Goal: Task Accomplishment & Management: Complete application form

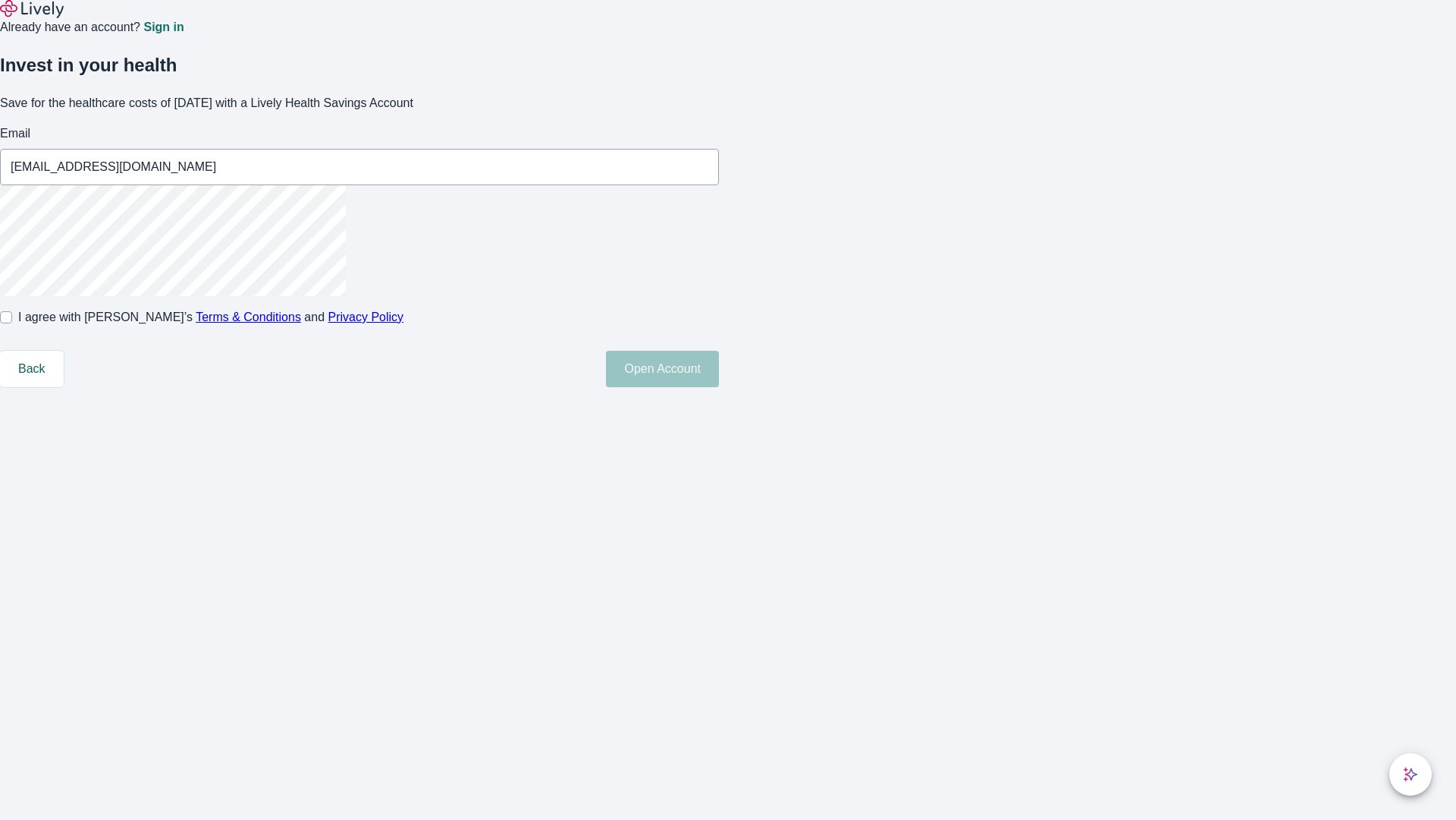
click at [12, 323] on input "I agree with Lively’s Terms & Conditions and Privacy Policy" at bounding box center [6, 317] width 12 height 12
checkbox input "true"
click at [719, 387] on button "Open Account" at bounding box center [662, 369] width 113 height 36
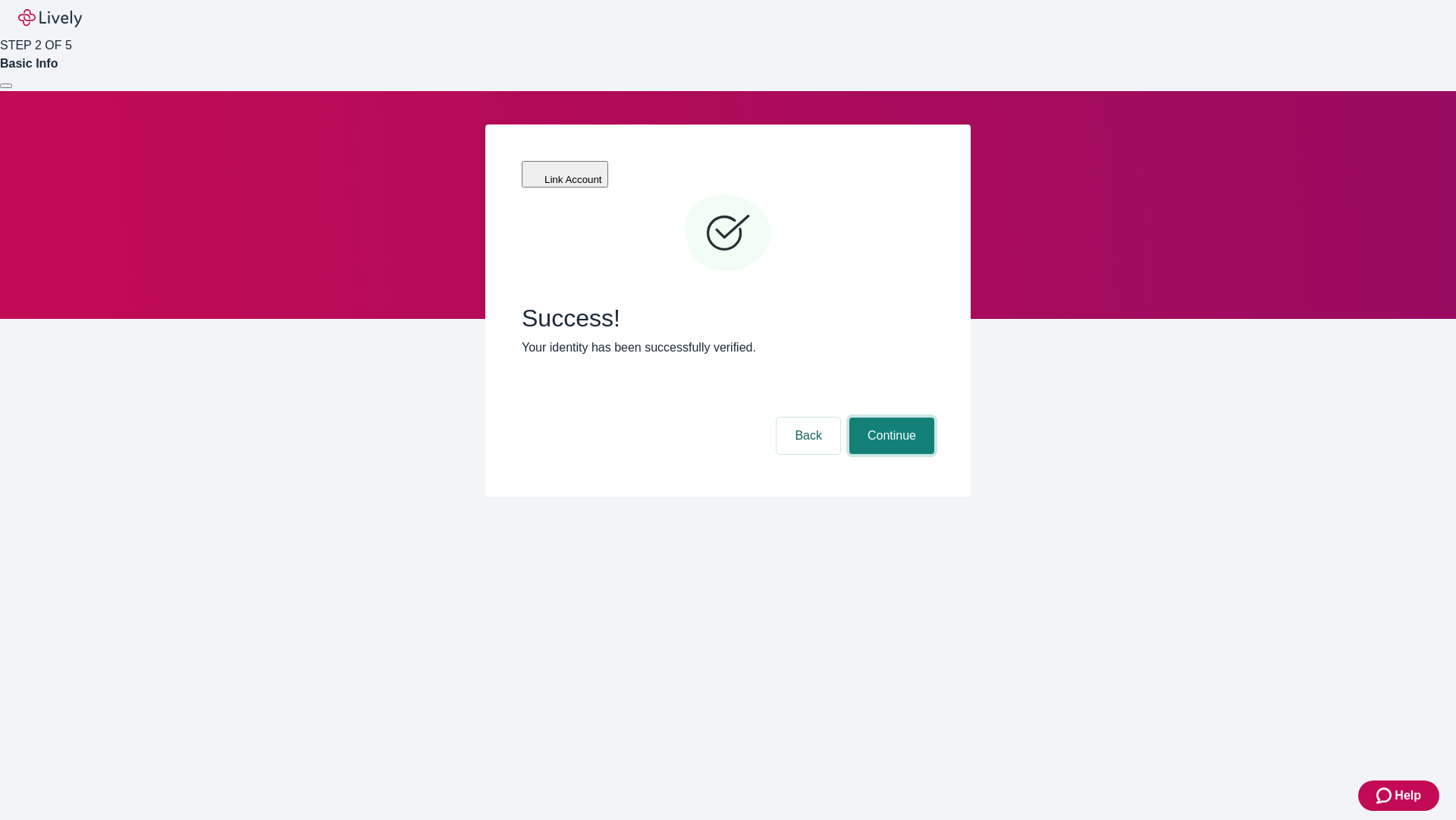
click at [890, 417] on button "Continue" at bounding box center [892, 435] width 85 height 36
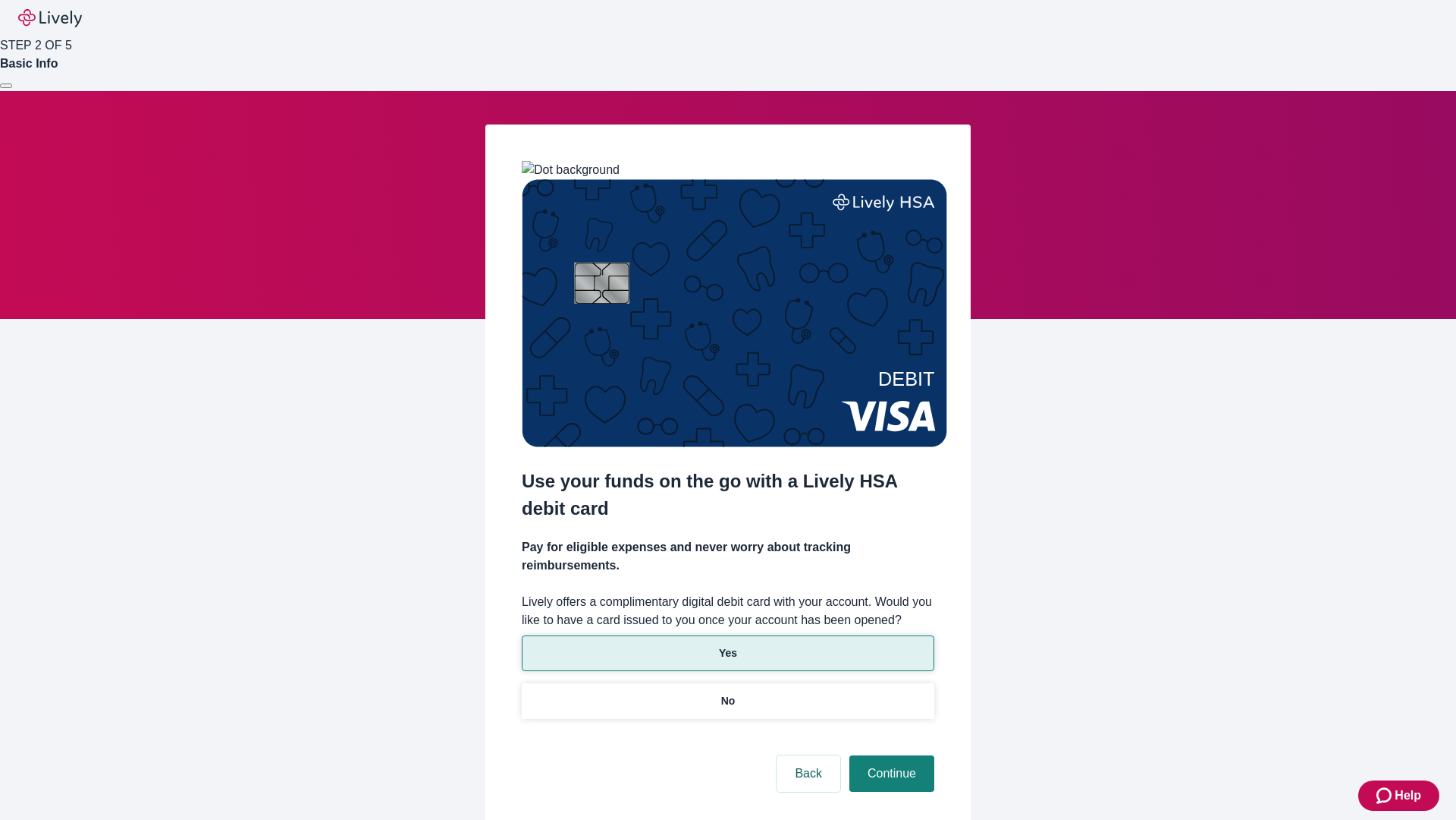
click at [727, 645] on p "Yes" at bounding box center [728, 653] width 18 height 16
click at [890, 755] on button "Continue" at bounding box center [892, 773] width 85 height 36
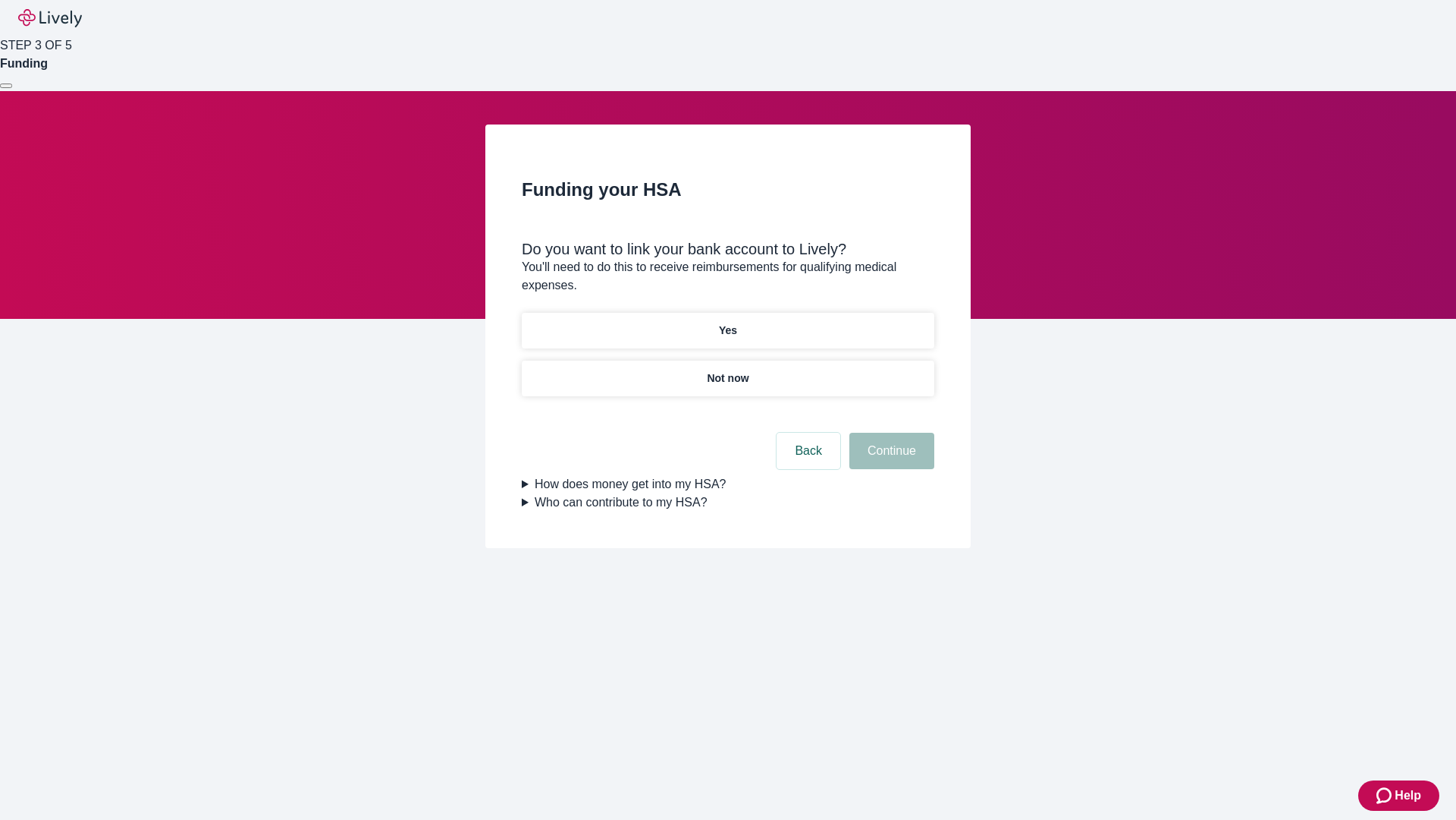
click at [727, 322] on p "Yes" at bounding box center [728, 331] width 18 height 16
click at [890, 433] on button "Continue" at bounding box center [892, 451] width 85 height 36
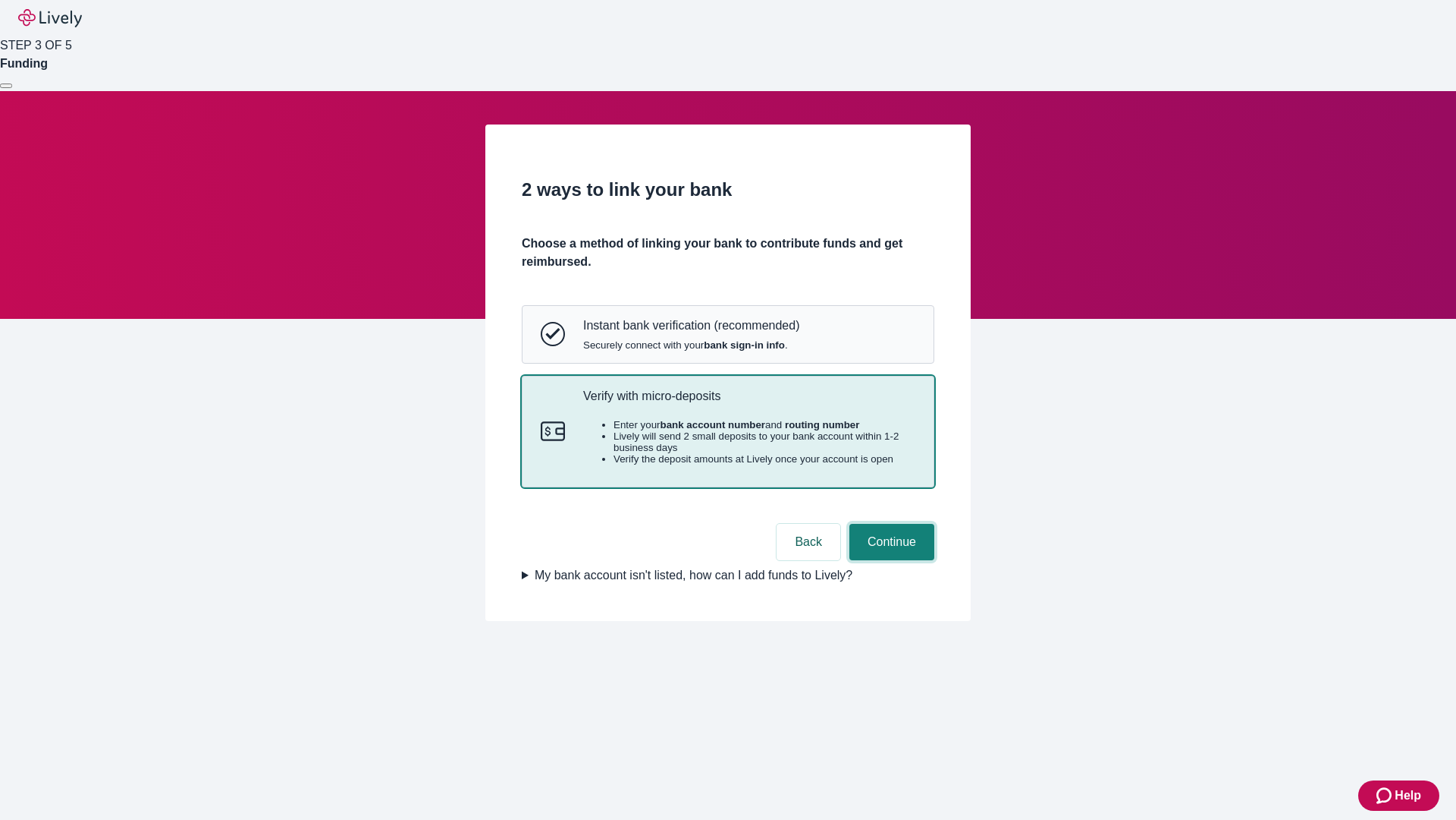
click at [890, 560] on button "Continue" at bounding box center [892, 541] width 85 height 36
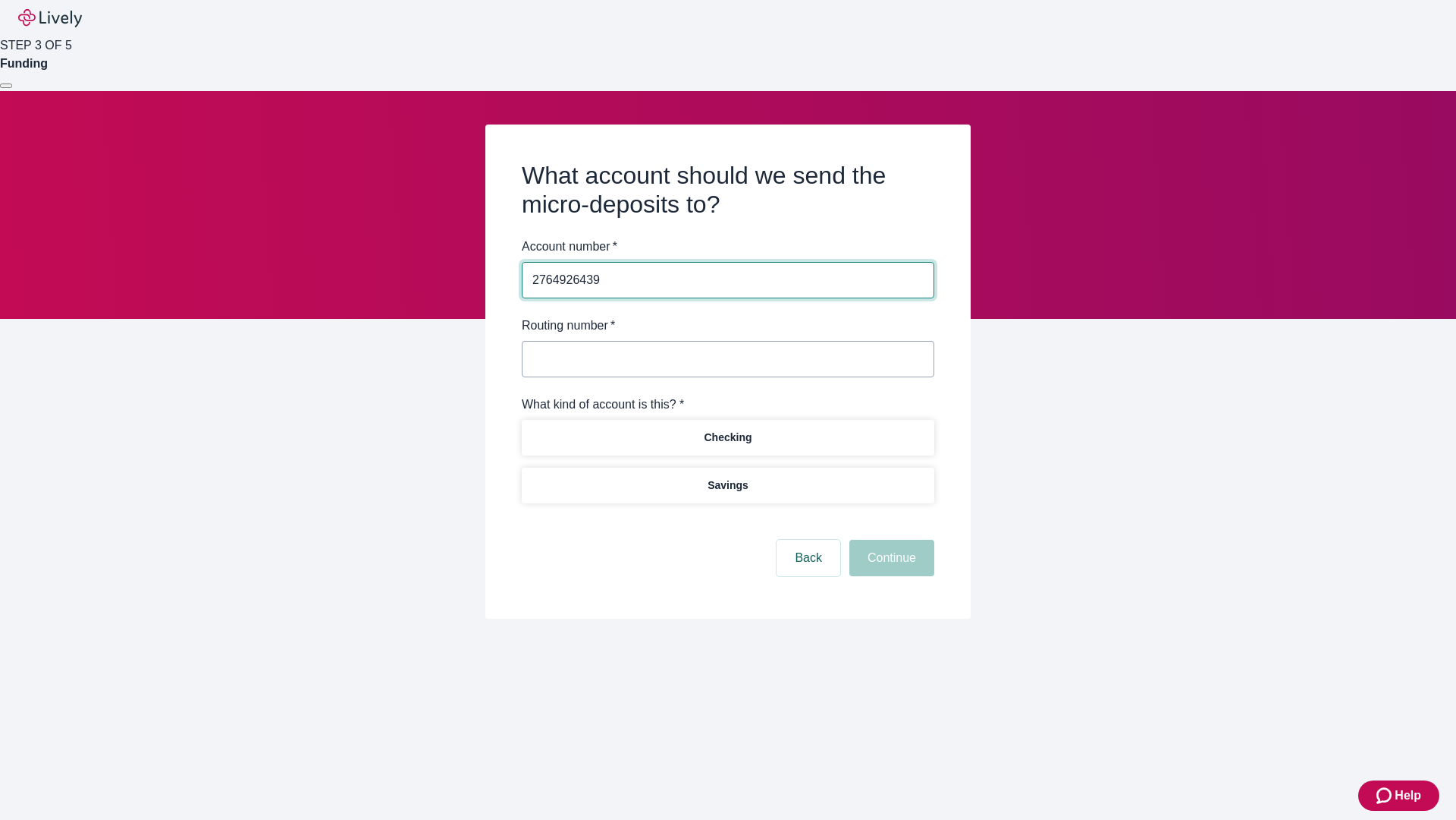
type input "2764926439"
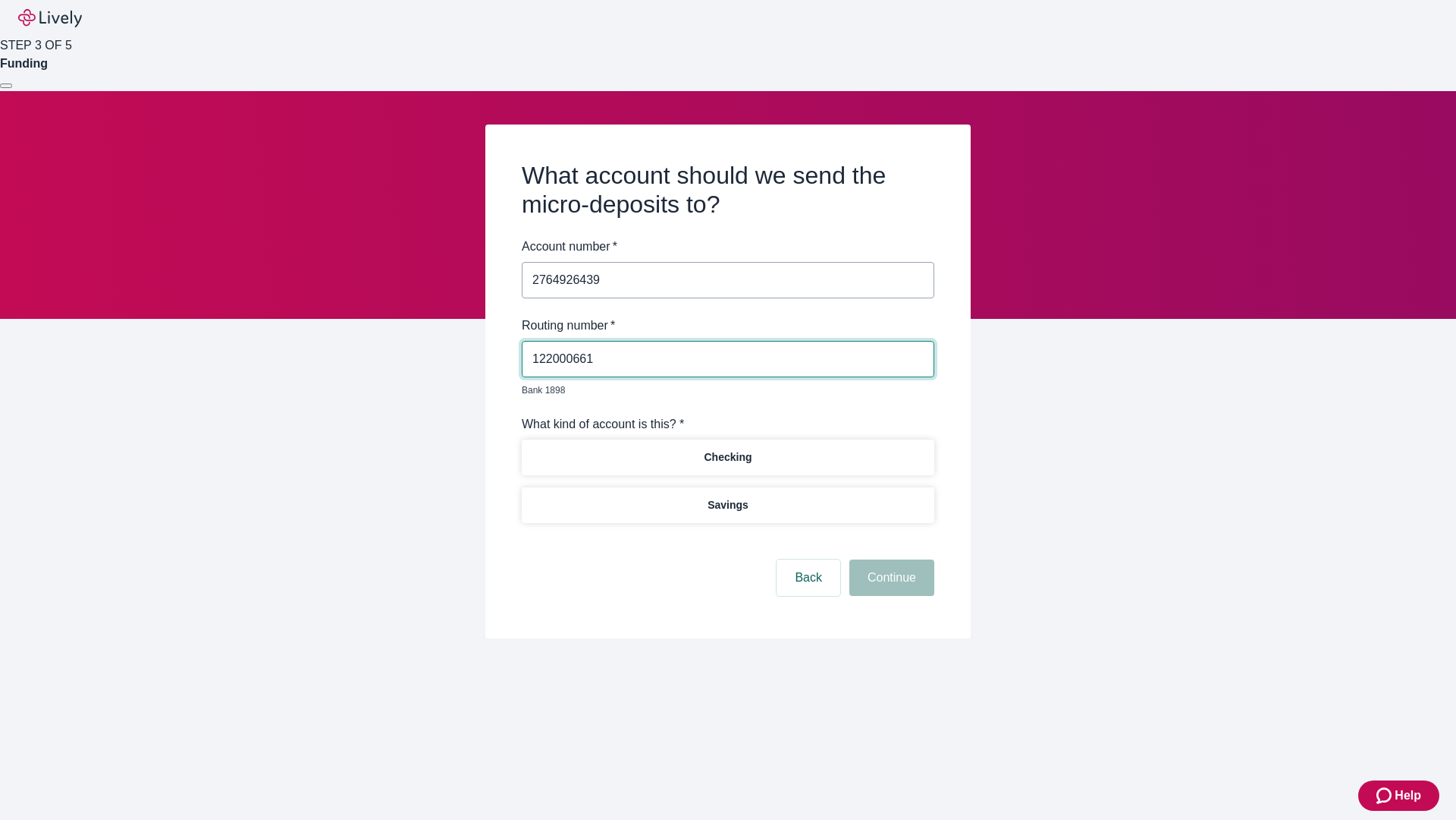
type input "122000661"
click at [727, 450] on p "Checking" at bounding box center [727, 458] width 48 height 16
click at [890, 560] on button "Continue" at bounding box center [892, 577] width 85 height 36
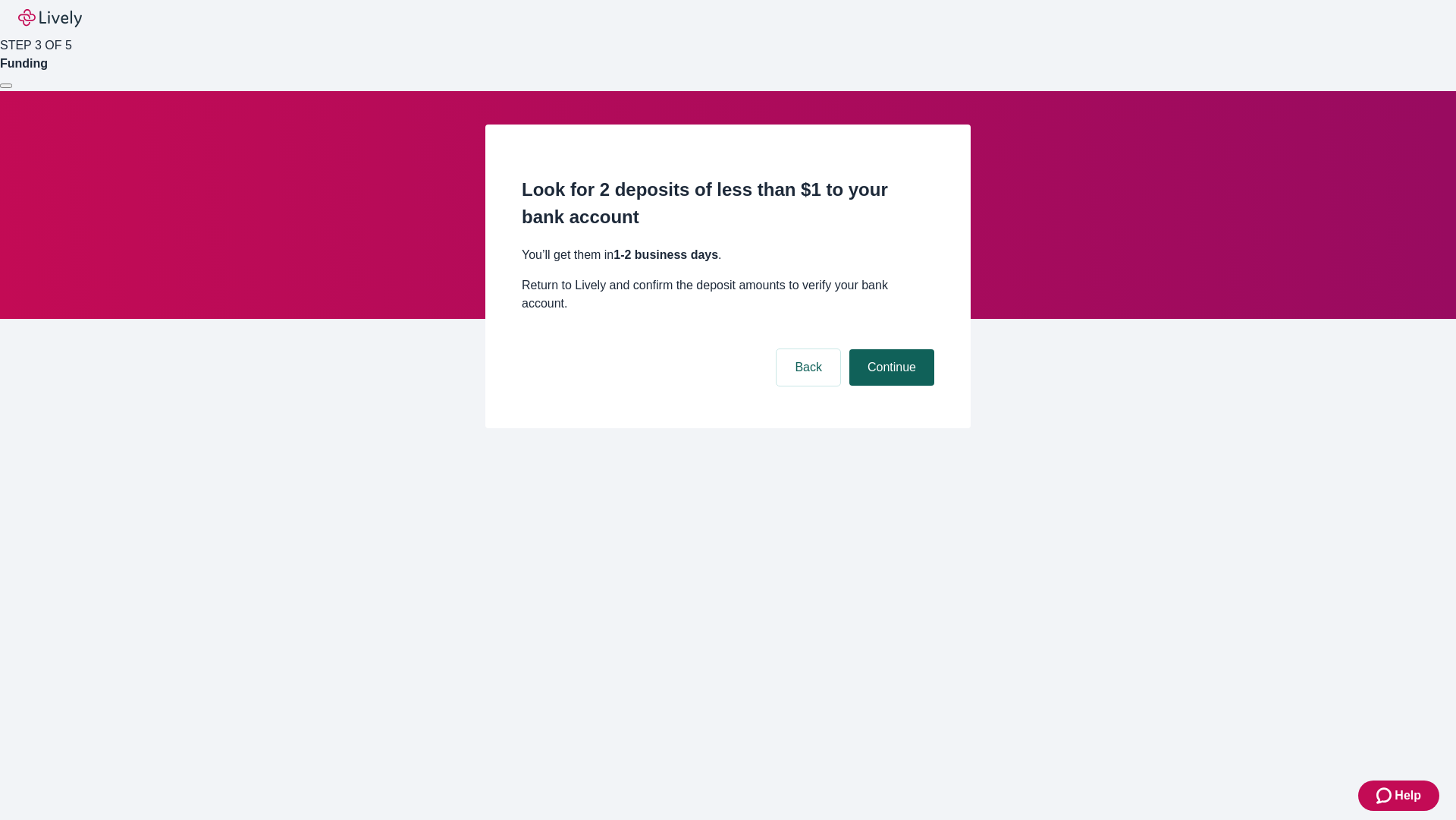
click at [890, 349] on button "Continue" at bounding box center [892, 367] width 85 height 36
